Goal: Task Accomplishment & Management: Use online tool/utility

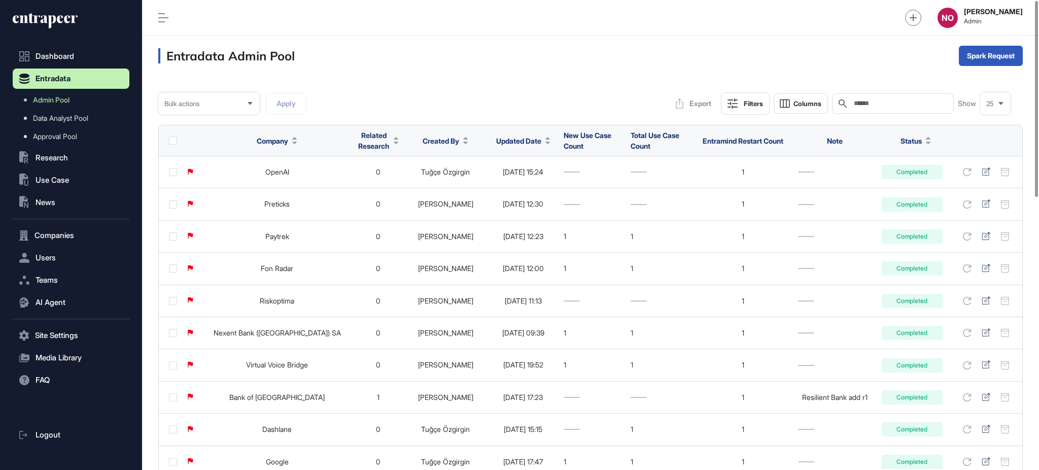
scroll to position [1, 1]
click at [916, 103] on input "text" at bounding box center [900, 103] width 94 height 8
paste input "*******"
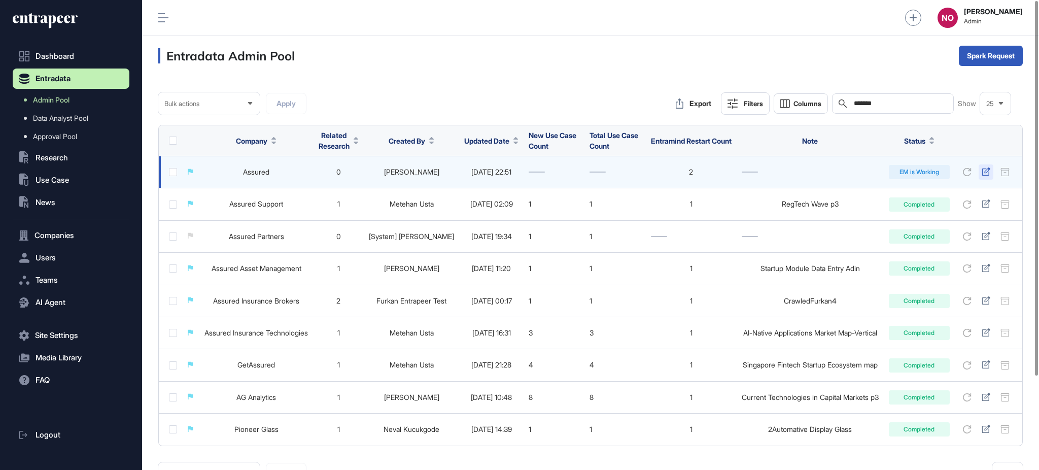
type input "*******"
click at [989, 172] on icon at bounding box center [986, 171] width 8 height 8
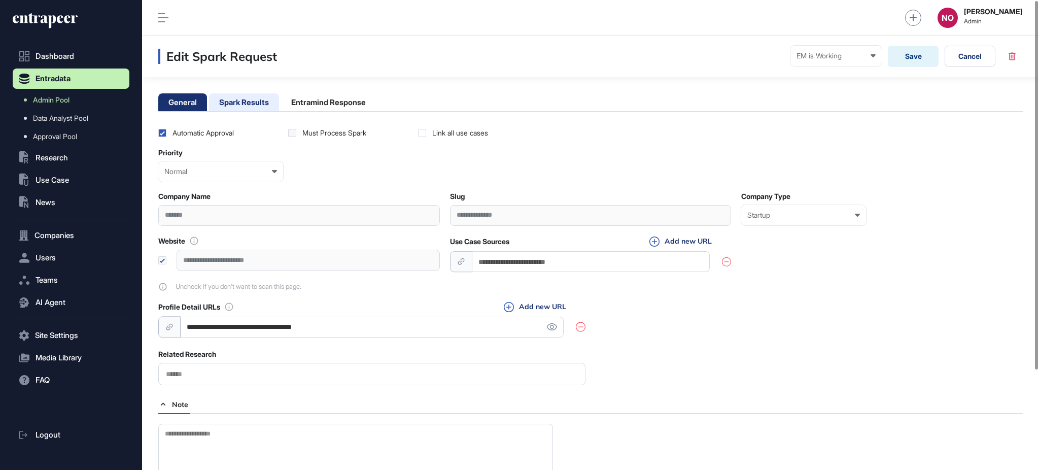
click at [242, 101] on li "Spark Results" at bounding box center [244, 102] width 70 height 18
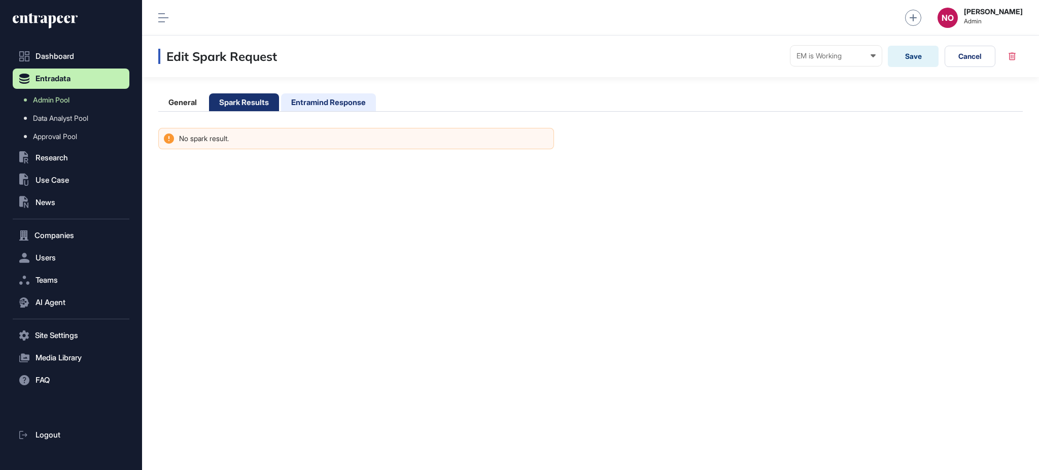
click at [337, 100] on li "Entramind Response" at bounding box center [328, 102] width 95 height 18
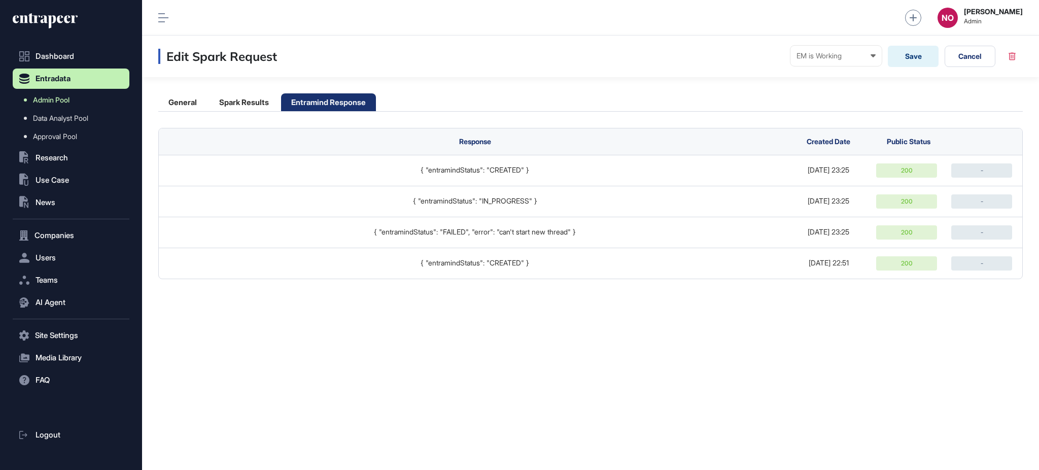
click at [93, 98] on link "Admin Pool" at bounding box center [74, 100] width 112 height 18
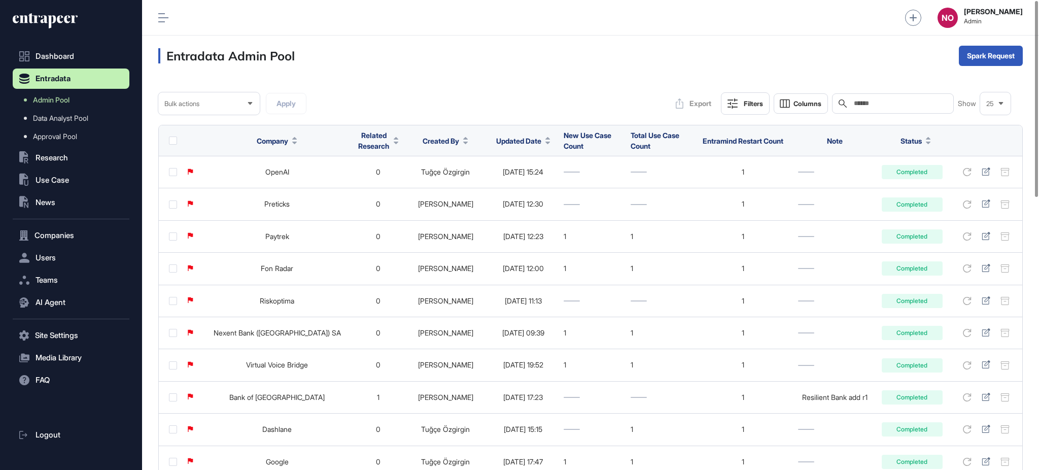
click at [504, 143] on span "Updated Date" at bounding box center [518, 141] width 45 height 11
click at [497, 185] on span "Sort Descending" at bounding box center [505, 183] width 41 height 9
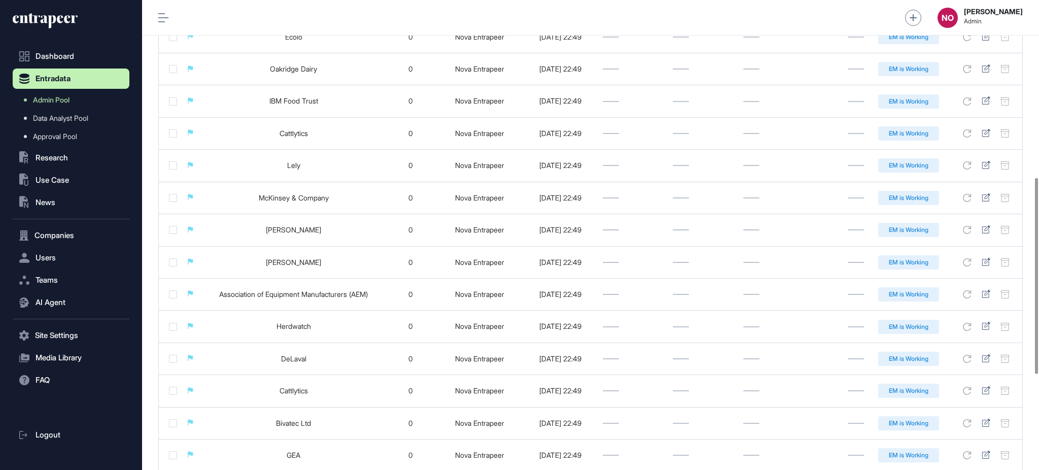
scroll to position [654, 0]
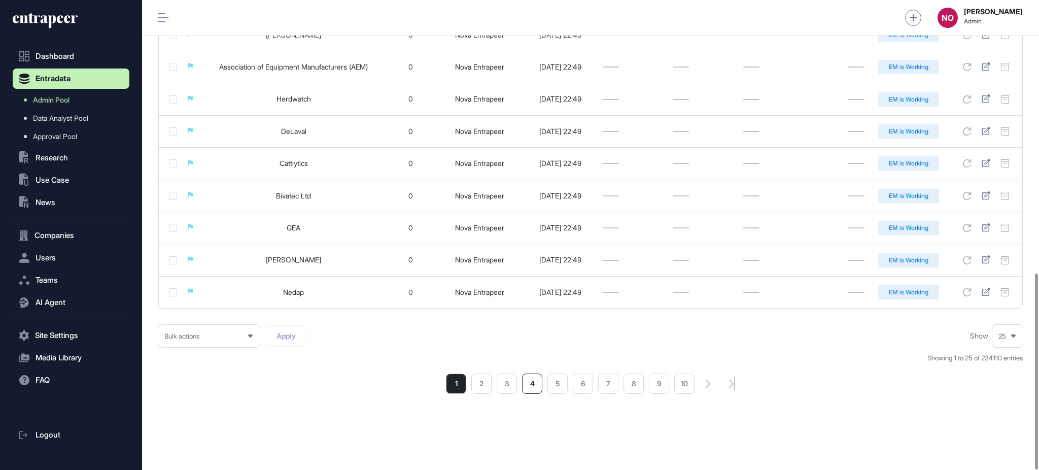
click at [538, 386] on li "4" at bounding box center [532, 384] width 20 height 20
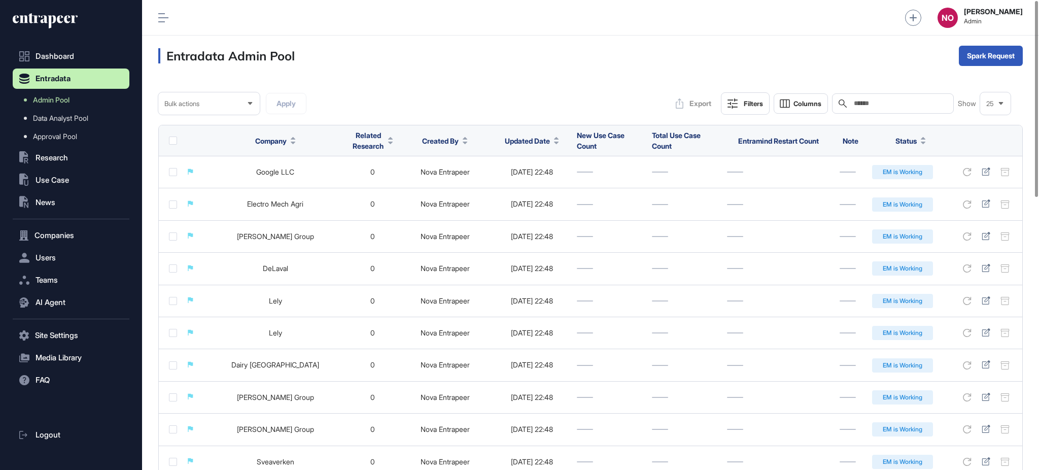
scroll to position [654, 0]
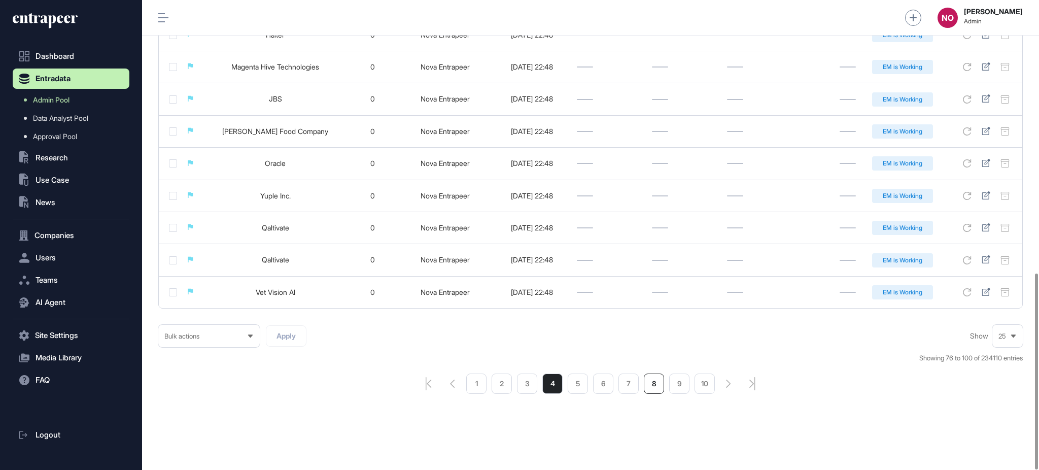
click at [652, 380] on li "8" at bounding box center [654, 384] width 20 height 20
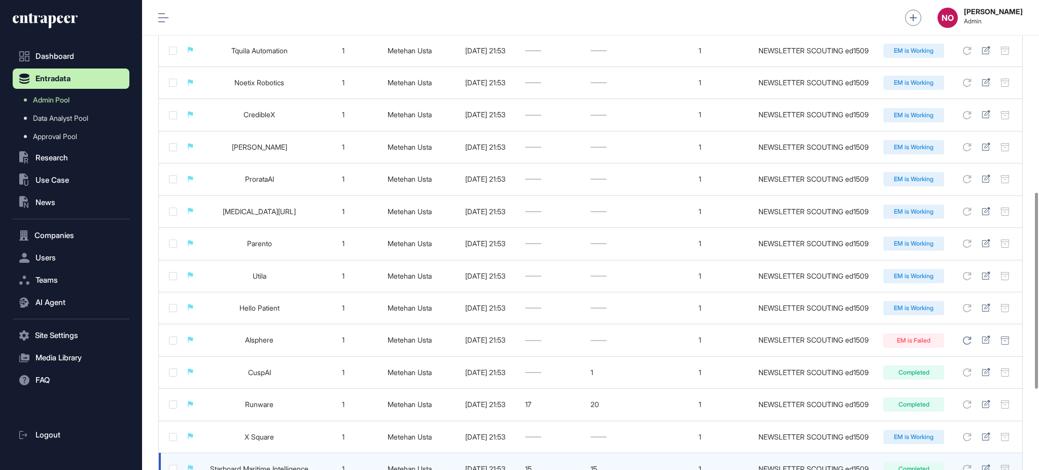
scroll to position [654, 0]
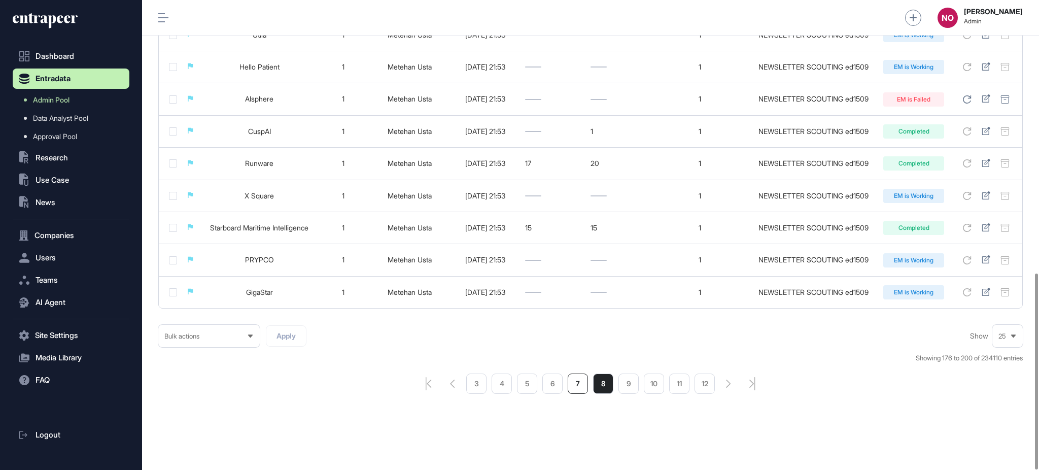
click at [583, 389] on li "7" at bounding box center [578, 384] width 20 height 20
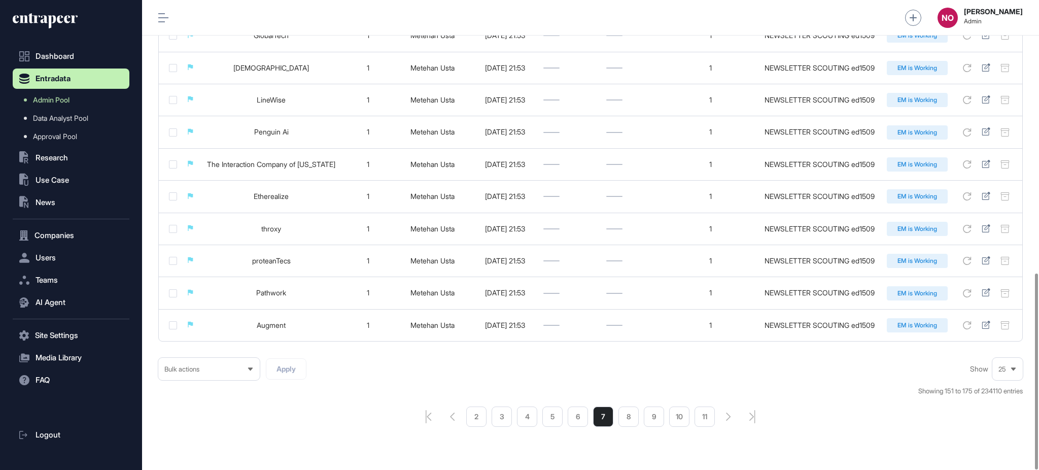
scroll to position [654, 0]
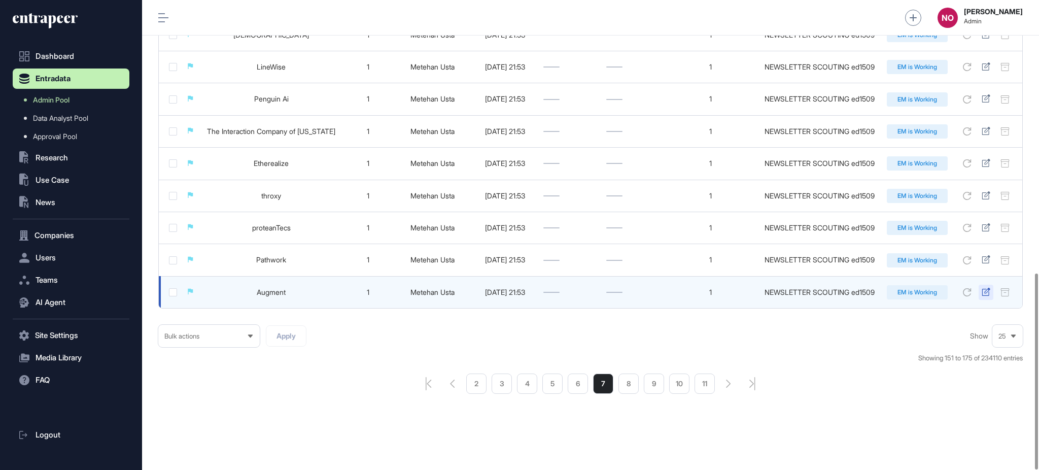
click at [985, 293] on icon at bounding box center [986, 292] width 9 height 8
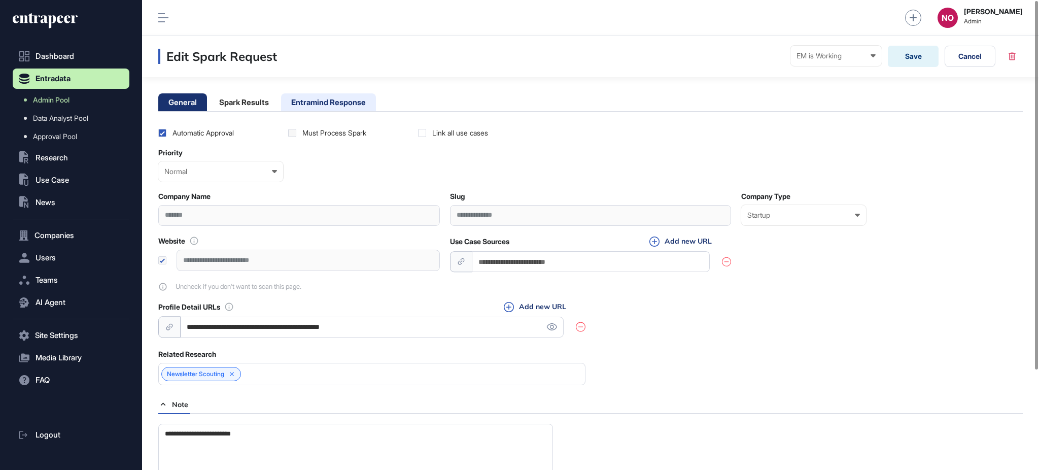
click at [366, 108] on li "Entramind Response" at bounding box center [328, 102] width 95 height 18
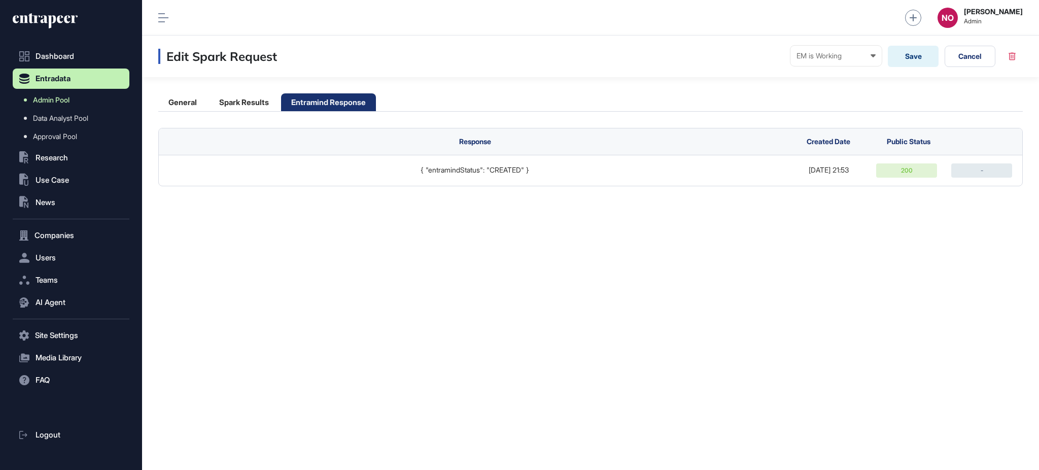
click at [94, 95] on link "Admin Pool" at bounding box center [74, 100] width 112 height 18
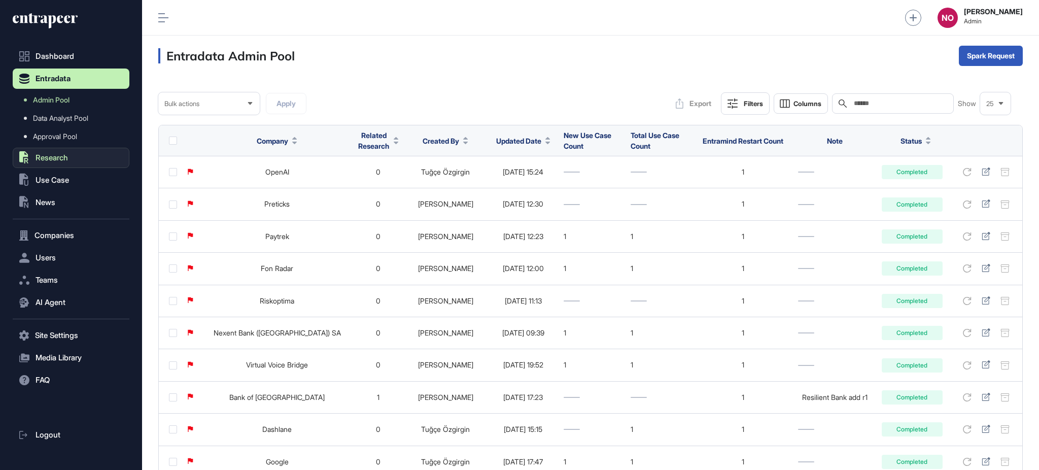
click at [45, 154] on span "Research" at bounding box center [52, 158] width 32 height 8
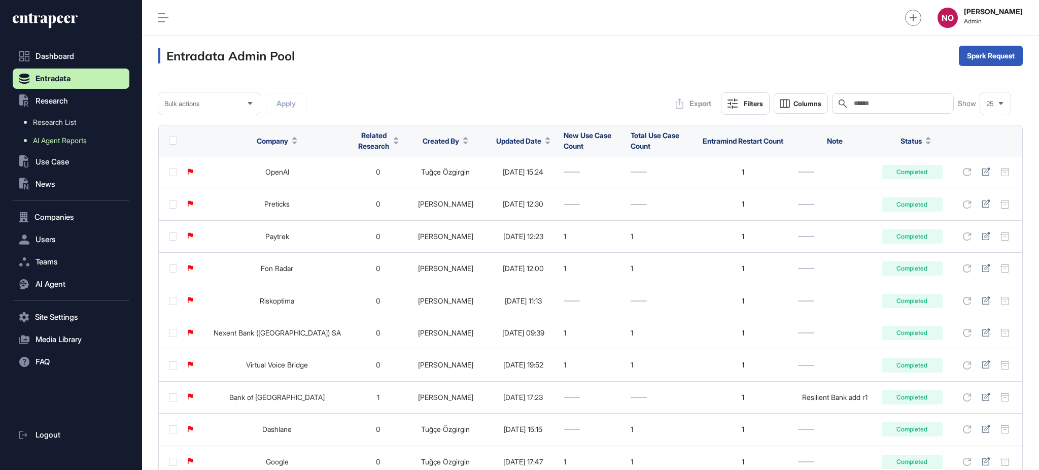
click at [69, 137] on span "AI Agent Reports" at bounding box center [60, 141] width 54 height 8
